Goal: Task Accomplishment & Management: Use online tool/utility

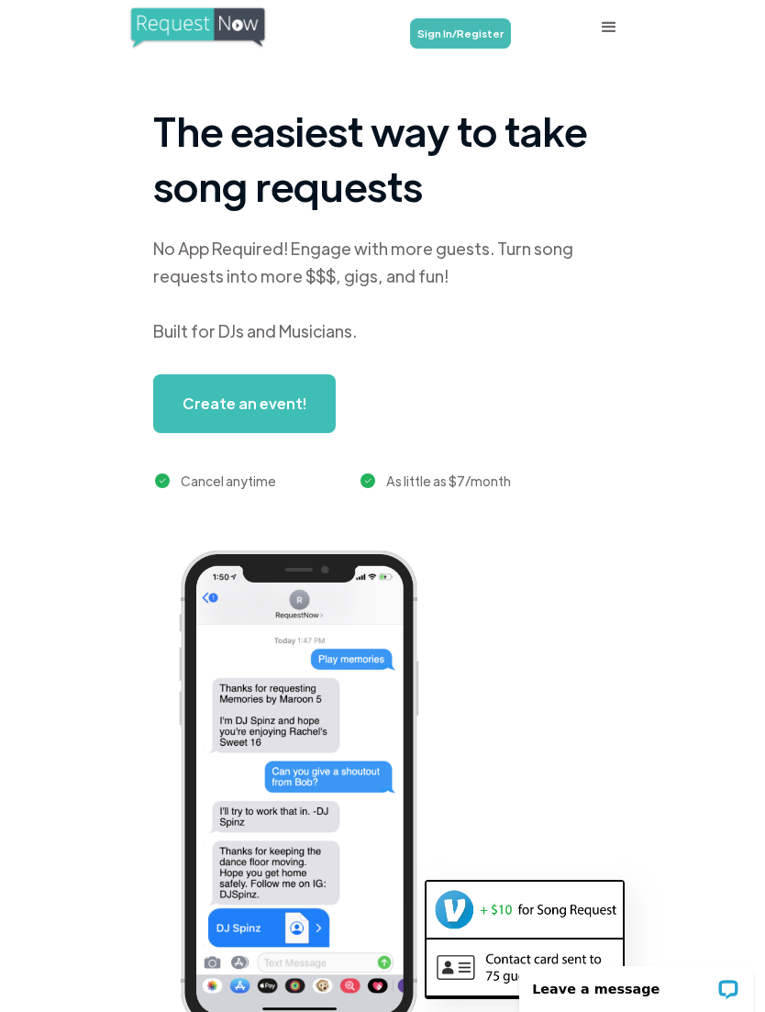
click at [456, 25] on link "Sign In/Register" at bounding box center [460, 33] width 101 height 30
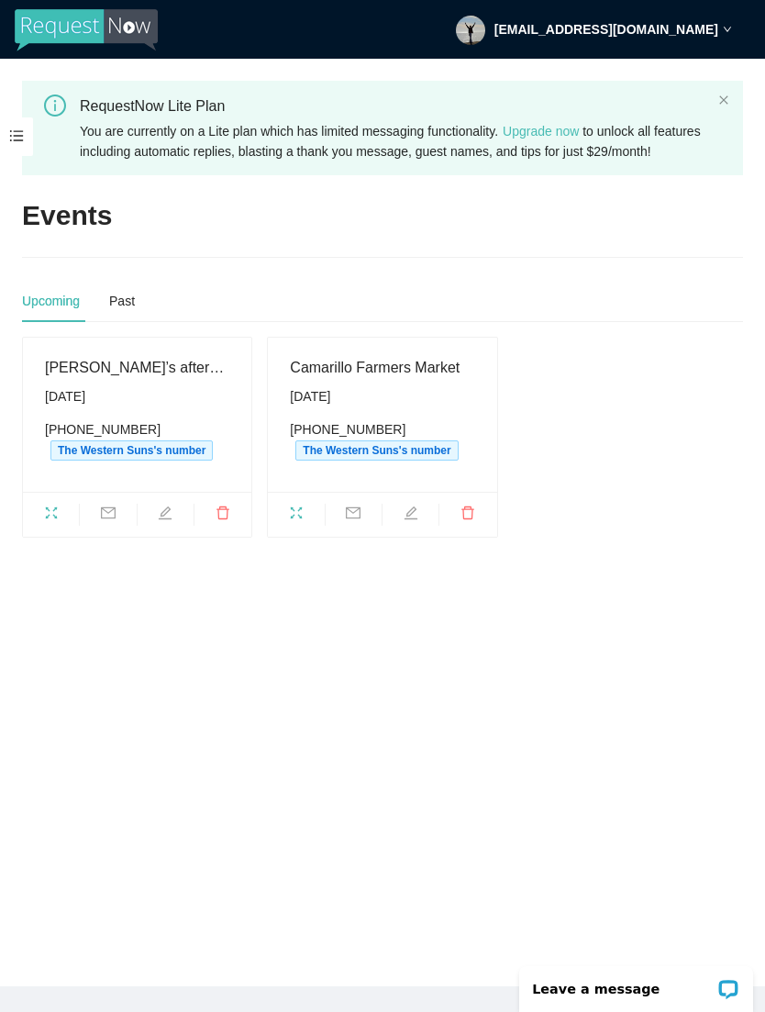
click at [24, 135] on span at bounding box center [16, 136] width 33 height 39
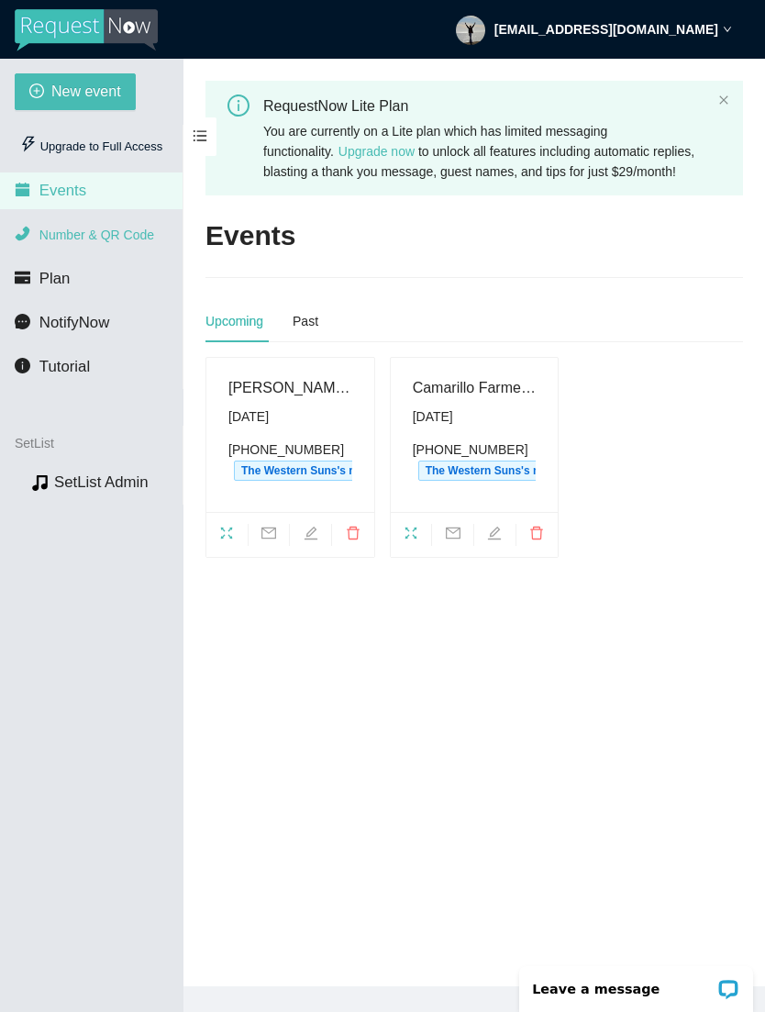
click at [145, 238] on span "Number & QR Code" at bounding box center [96, 235] width 115 height 15
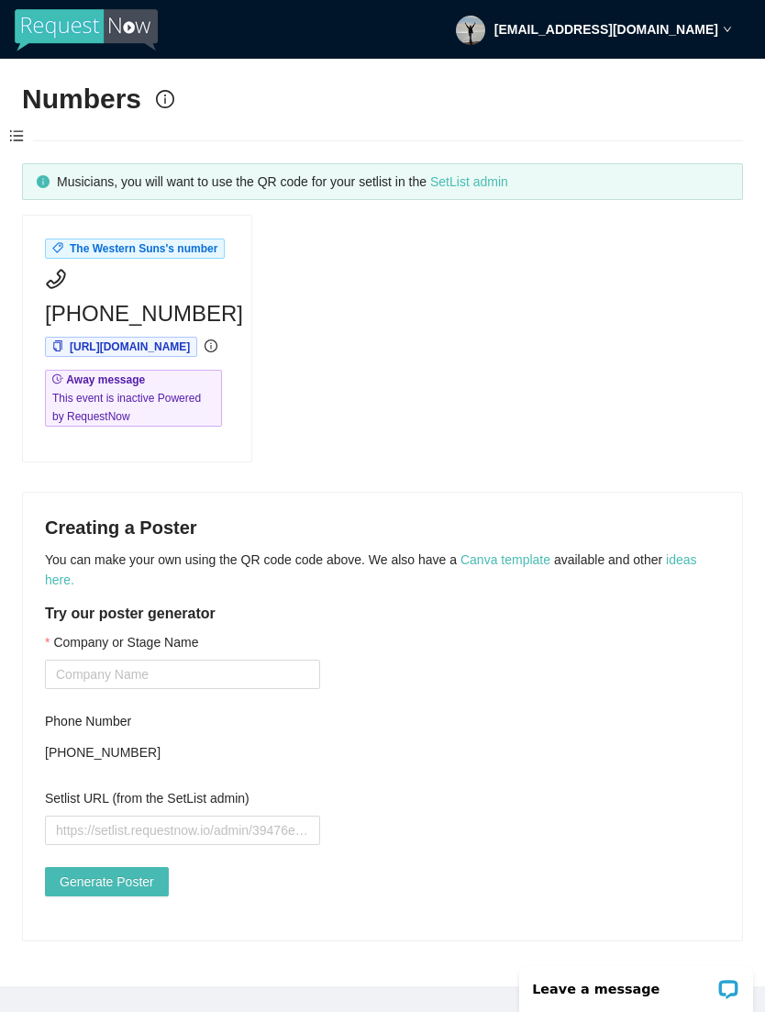
click at [507, 177] on link "SetList admin" at bounding box center [469, 181] width 78 height 15
